Goal: Use online tool/utility: Use online tool/utility

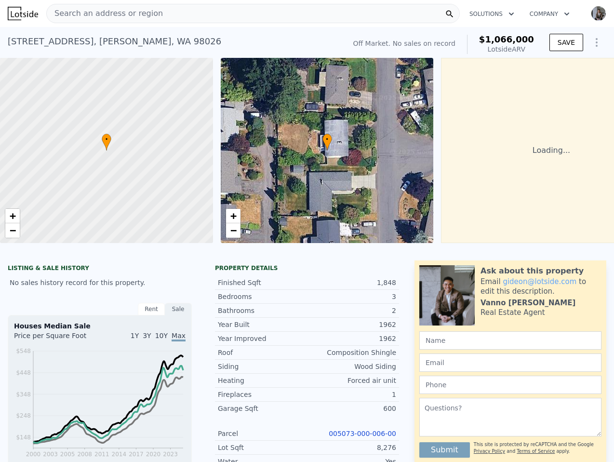
click at [154, 13] on div "Search an address or region" at bounding box center [253, 13] width 414 height 19
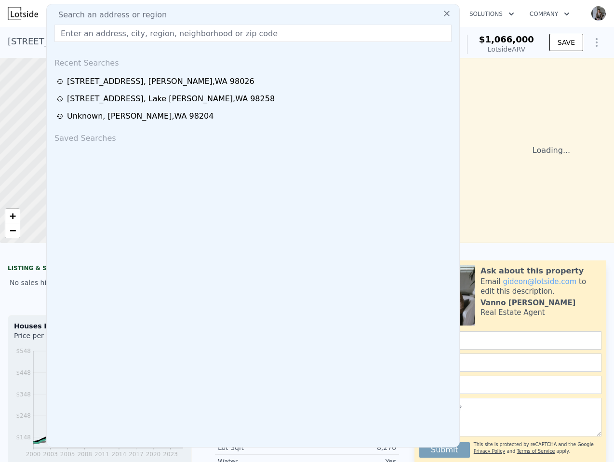
click at [154, 13] on span "Search an address or region" at bounding box center [109, 15] width 116 height 12
click at [158, 33] on input "text" at bounding box center [252, 33] width 397 height 17
paste input "[STREET_ADDRESS][PERSON_NAME]"
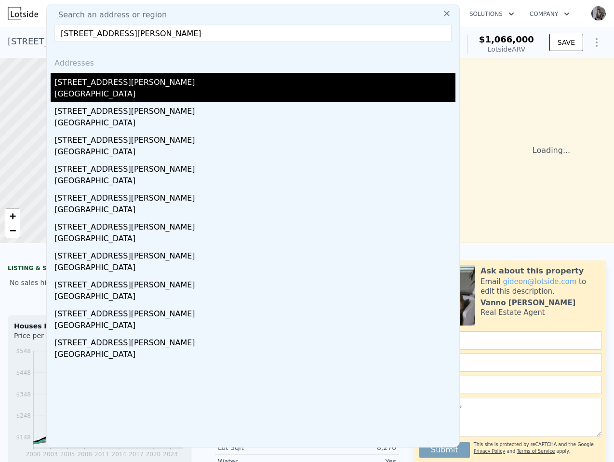
type input "[STREET_ADDRESS][PERSON_NAME]"
click at [217, 90] on div "[GEOGRAPHIC_DATA]" at bounding box center [254, 94] width 401 height 13
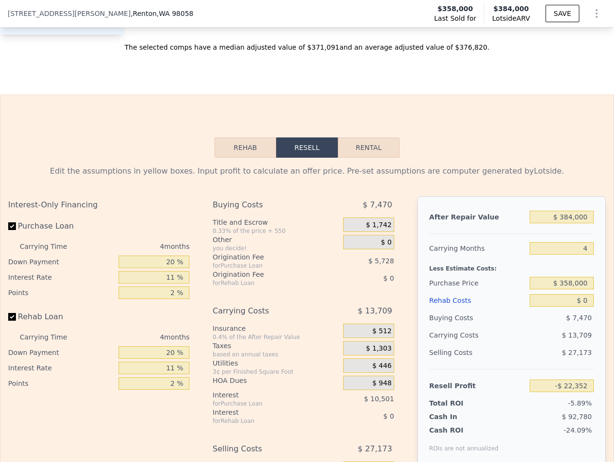
scroll to position [1571, 0]
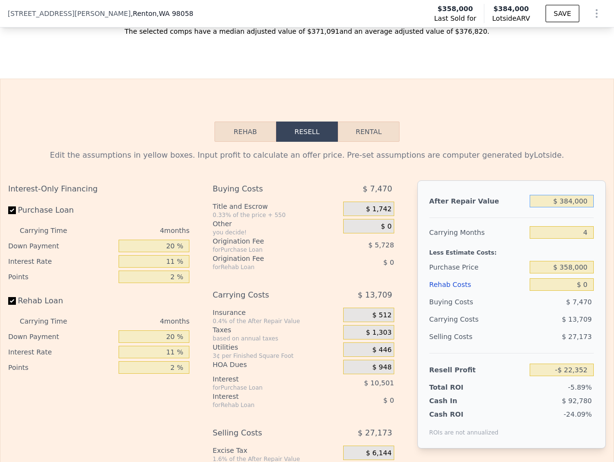
click at [580, 207] on input "$ 384,000" at bounding box center [562, 201] width 64 height 13
type input "$ 3"
type input "-$ 379,214"
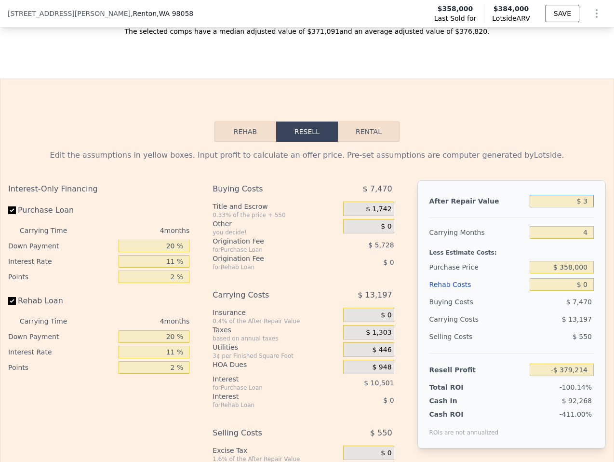
type input "$ 33"
type input "-$ 379,187"
type input "$ 337"
type input "-$ 378,902"
type input "$ 3,375"
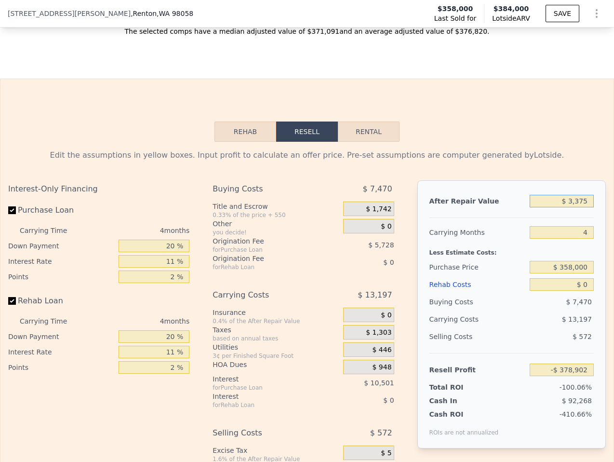
type input "-$ 376,080"
type input "$ 33,759"
type input "-$ 347,843"
type input "$ 337,599"
type input "-$ 65,474"
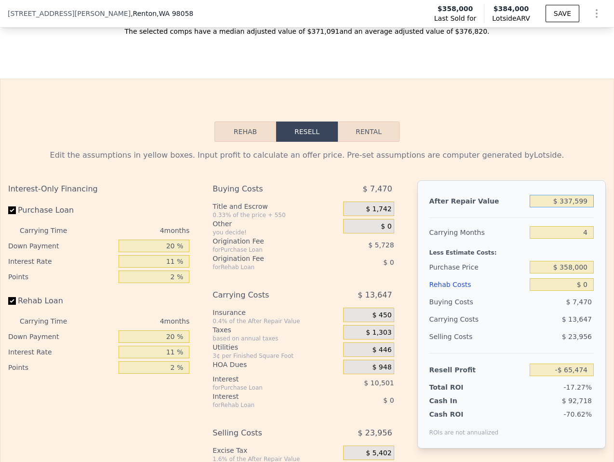
type input "$ 33,759"
type input "-$ 347,843"
type input "$ 3,375"
type input "-$ 376,080"
type input "$ 337"
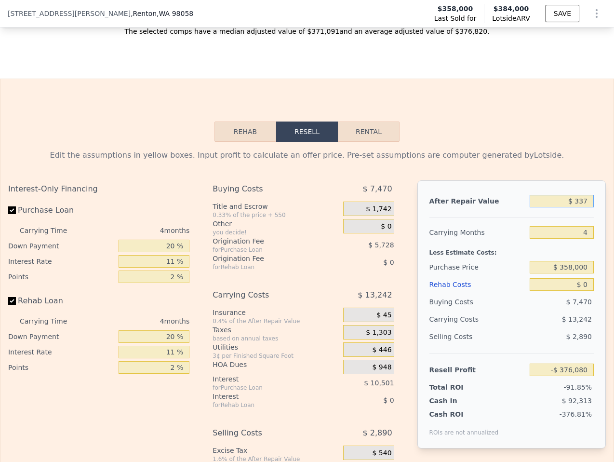
type input "-$ 378,902"
type input "$ 3,375"
type input "-$ 376,080"
type input "$ 33,750"
type input "-$ 347,852"
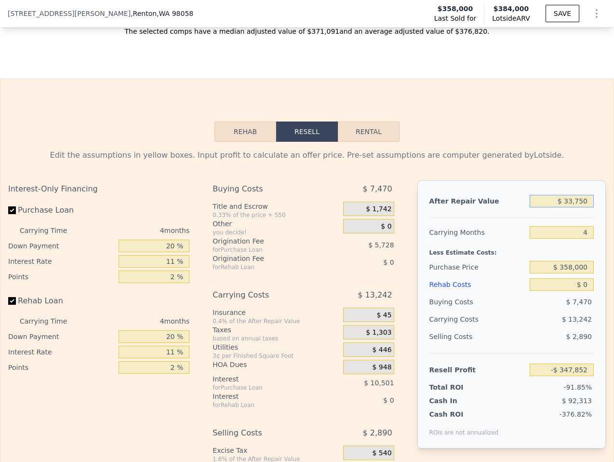
type input "$ 337,500"
type input "-$ 65,567"
click at [577, 259] on div "Less Estimate Costs:" at bounding box center [512, 250] width 164 height 17
click at [579, 207] on input "$ 337,500" at bounding box center [562, 201] width 64 height 13
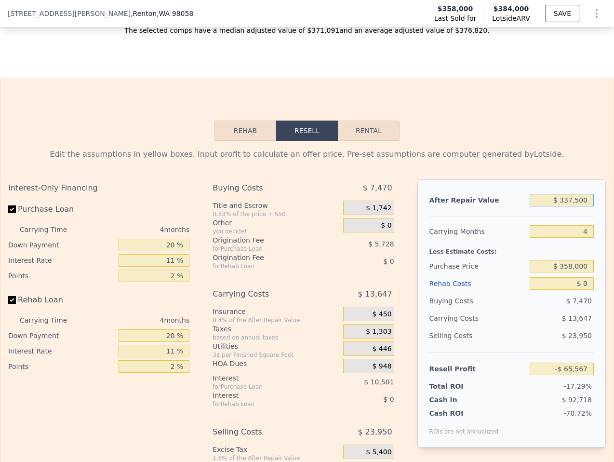
click at [579, 206] on input "$ 337,500" at bounding box center [562, 200] width 64 height 13
type input "$ 3"
type input "-$ 379,214"
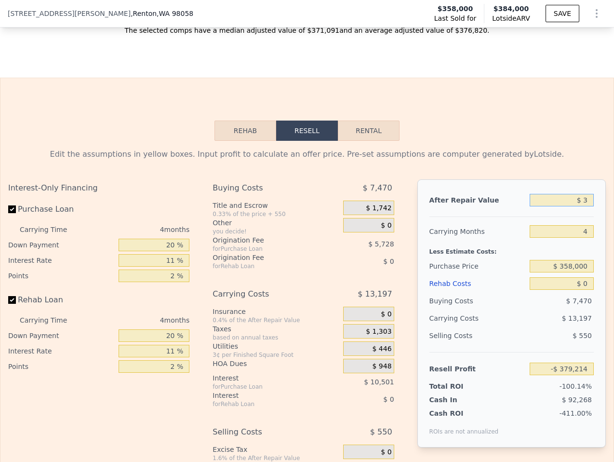
type input "$ 39"
type input "-$ 379,181"
type input "$ 390"
type input "-$ 378,855"
type input "$ 3,900"
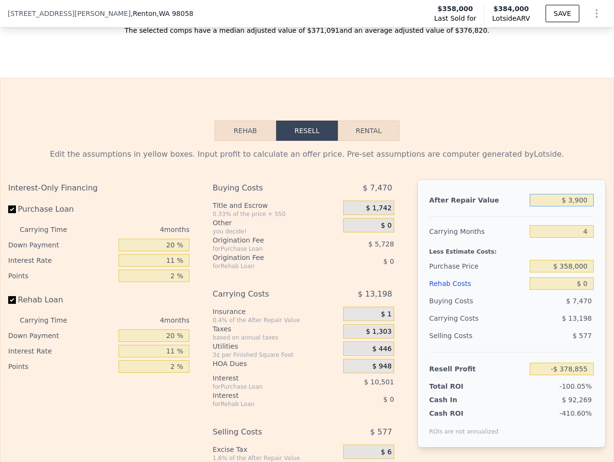
type input "-$ 375,593"
type input "$ 39,000"
type input "-$ 342,973"
type input "$ 390,000"
type input "-$ 16,776"
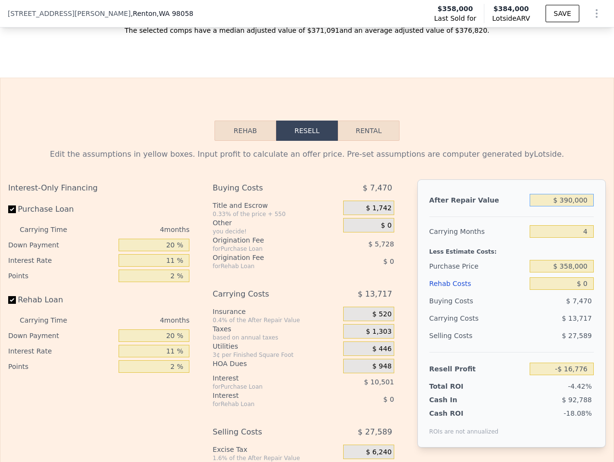
type input "$ 390,000"
click at [574, 272] on input "$ 358,000" at bounding box center [562, 266] width 64 height 13
type input "$ 337,500"
click at [569, 288] on input "$ 0" at bounding box center [562, 283] width 64 height 13
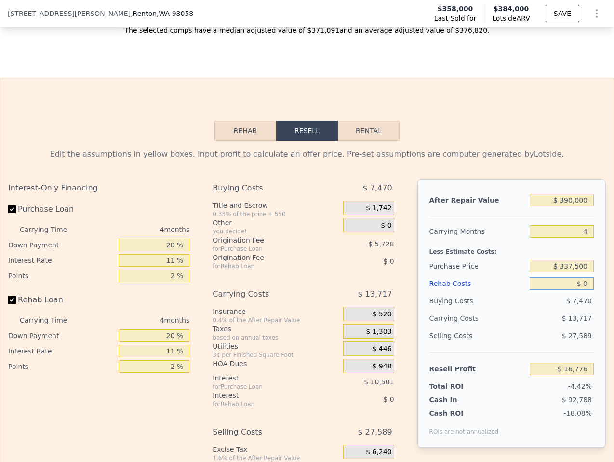
type input "$ 4,720"
click at [569, 288] on input "$ 0" at bounding box center [562, 283] width 64 height 13
type input "$ 7"
type input "$ 4,713"
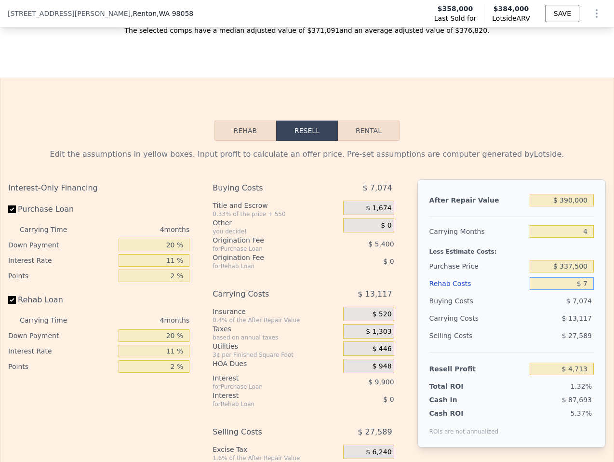
type input "$ 75"
type input "$ 4,640"
type input "-$ 75"
type input "$ 4,800"
type input "$ 75"
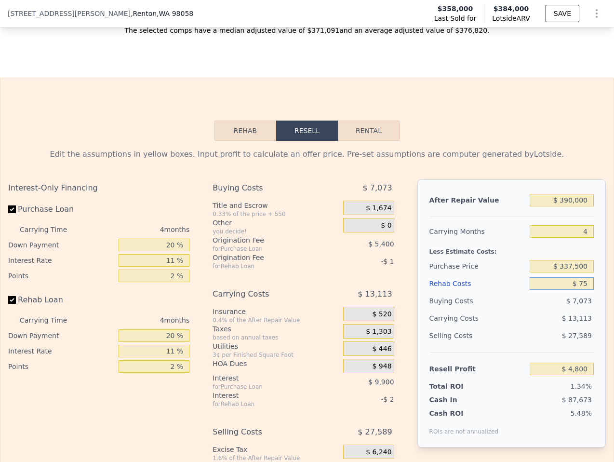
type input "$ 4,640"
type input "$ 750"
type input "$ 3,934"
type input "$ 7,500"
type input "-$ 3,120"
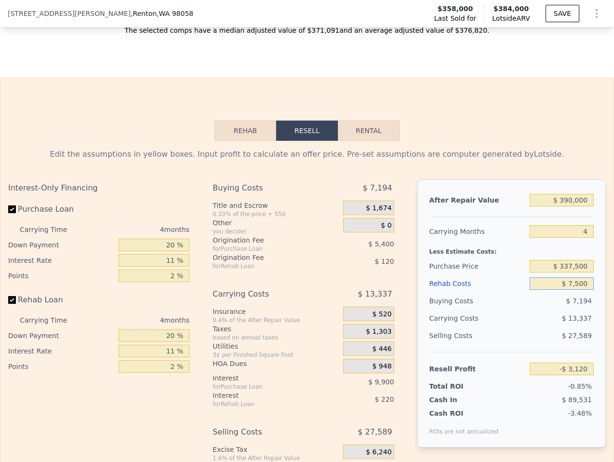
type input "$ 7,500"
click at [570, 322] on span "$ 13,337" at bounding box center [577, 318] width 30 height 8
click at [20, 218] on label "Purchase Loan" at bounding box center [61, 209] width 107 height 17
click at [16, 213] on input "Purchase Loan" at bounding box center [12, 209] width 8 height 8
checkbox input "false"
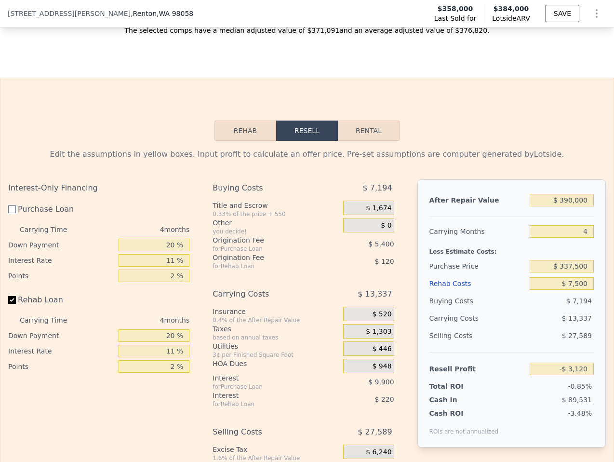
type input "$ 12,180"
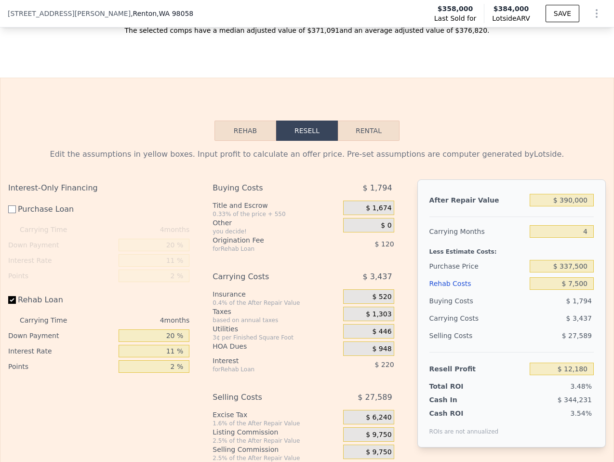
click at [13, 302] on label "Rehab Loan" at bounding box center [61, 299] width 107 height 17
click at [13, 302] on input "Rehab Loan" at bounding box center [12, 300] width 8 height 8
checkbox input "false"
type input "$ 12,520"
